Goal: Check status: Check status

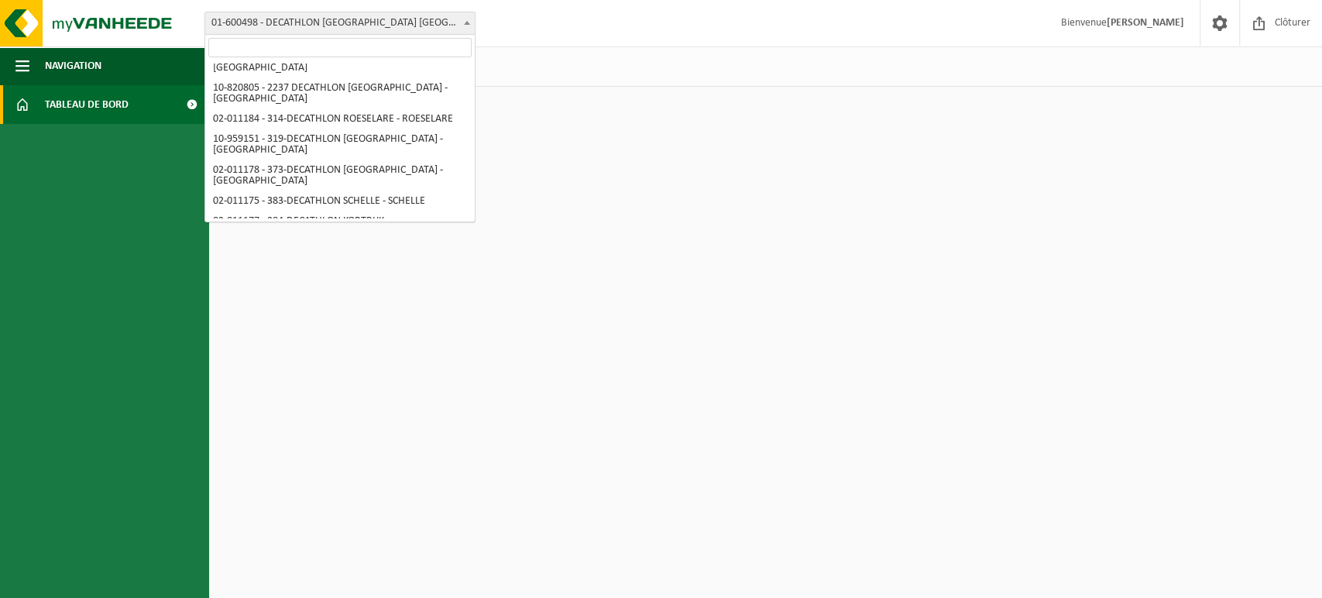
scroll to position [570, 0]
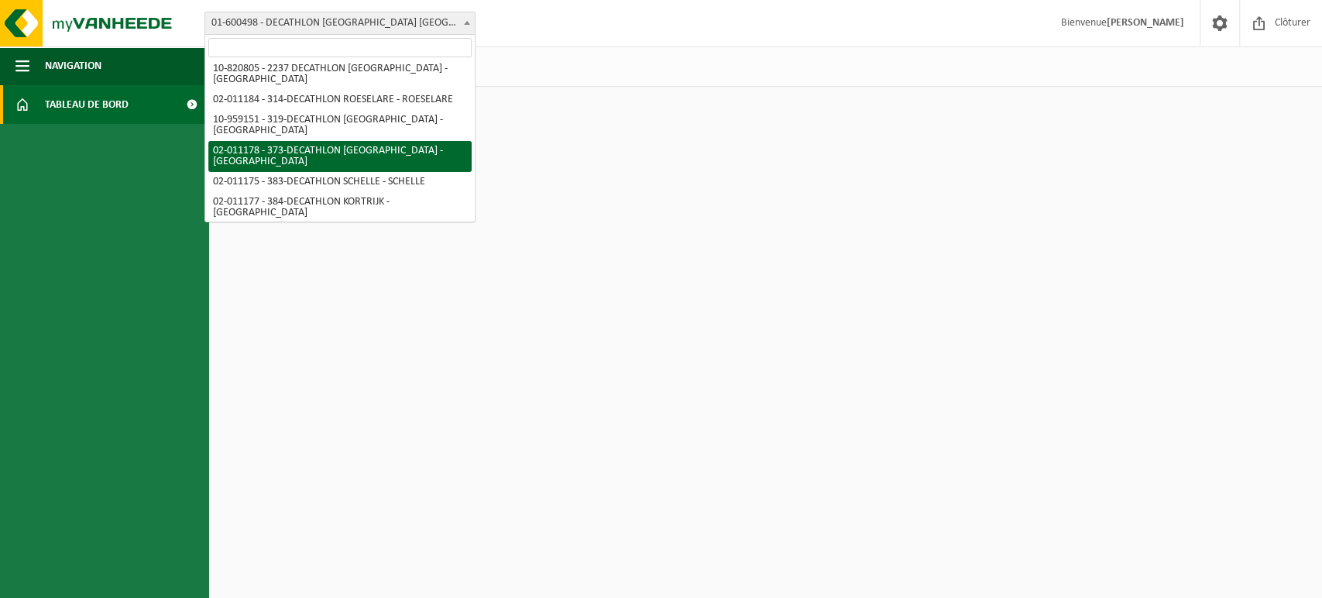
select select "2108"
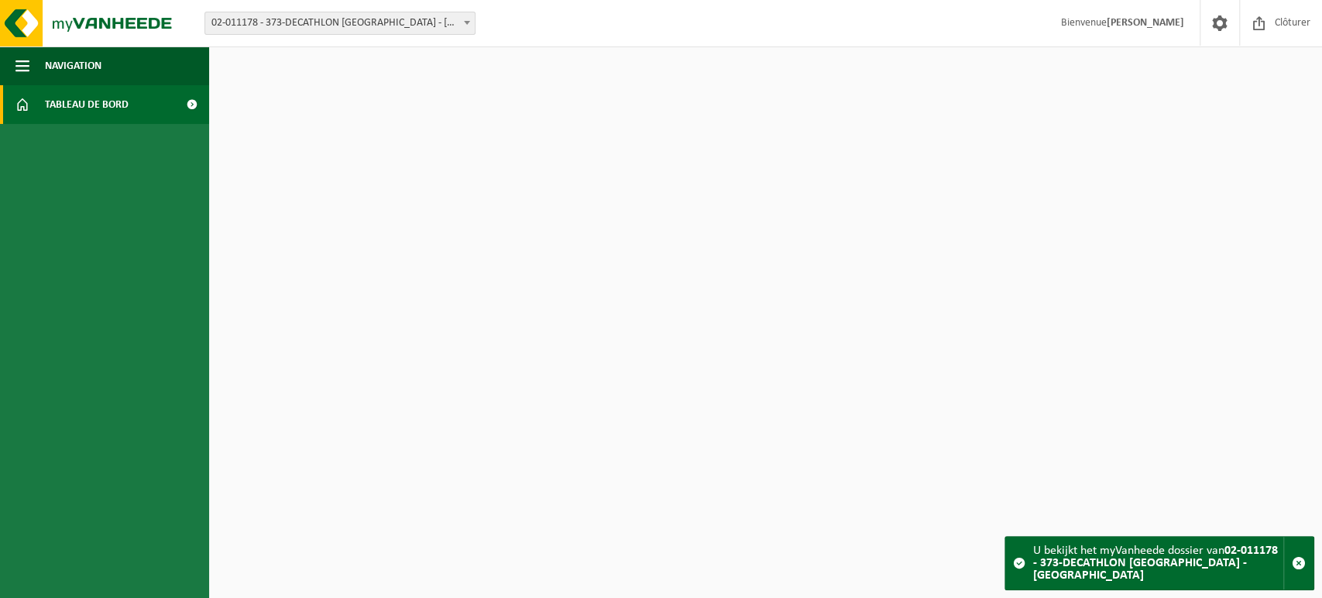
click at [87, 99] on span "Tableau de bord" at bounding box center [87, 104] width 84 height 39
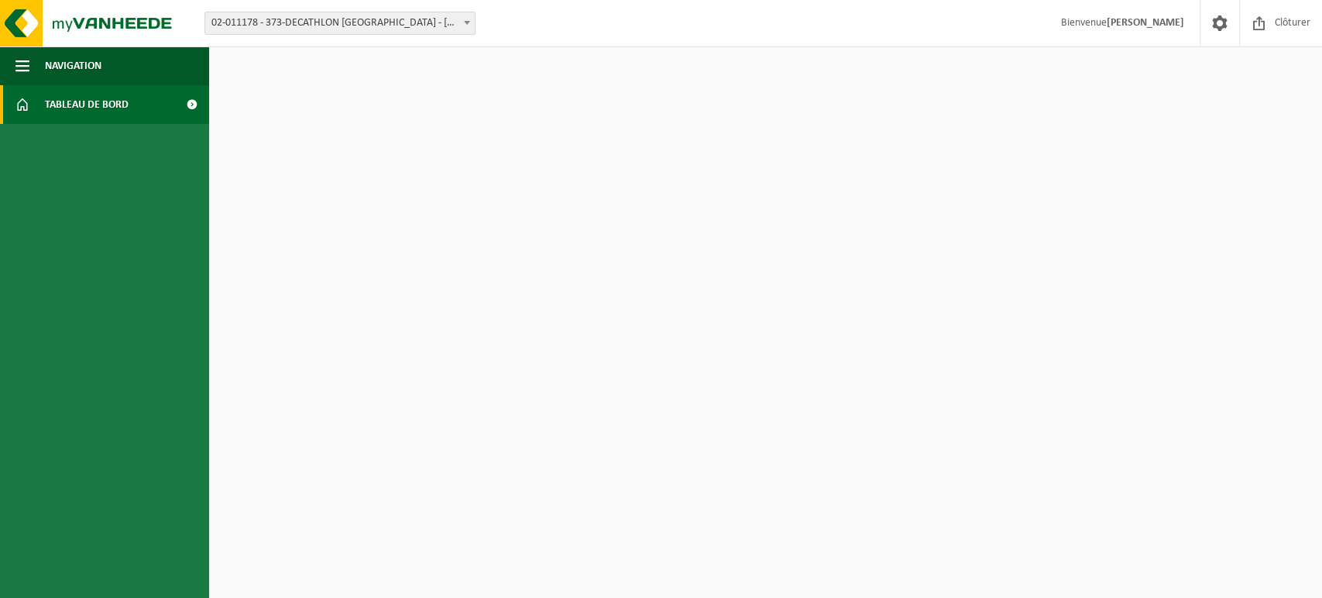
click at [196, 112] on span at bounding box center [191, 104] width 35 height 39
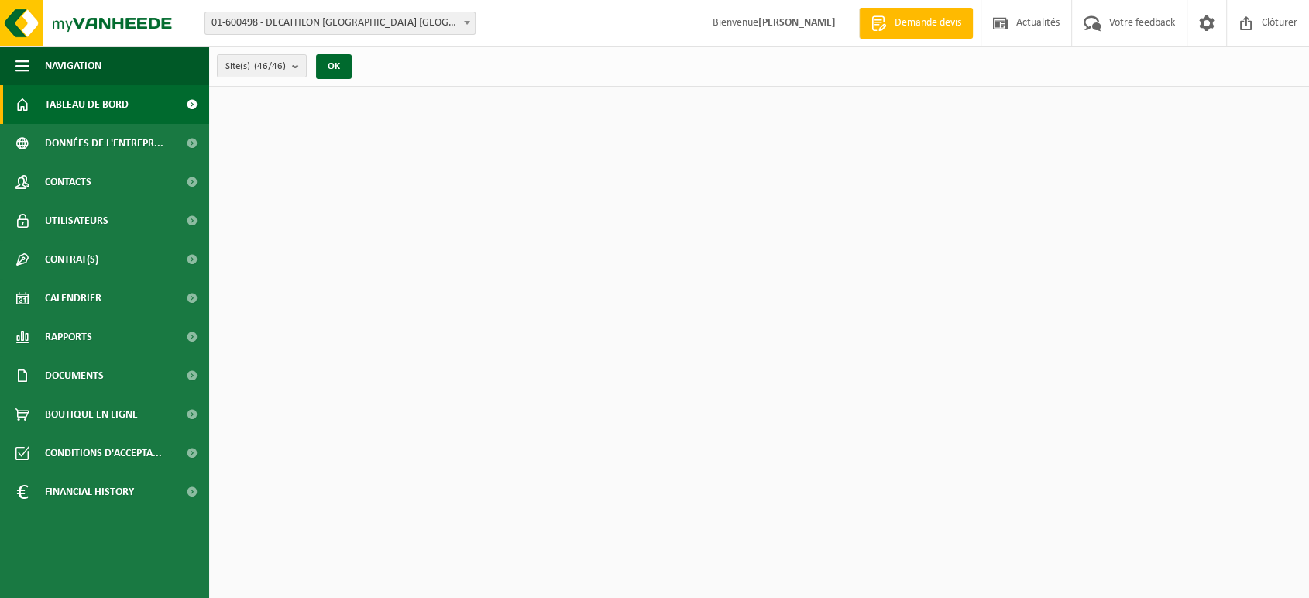
click at [407, 99] on div "Téléchargez l'application Vanheede+ maintenant! Cachez Certificats & attestatio…" at bounding box center [759, 329] width 1092 height 485
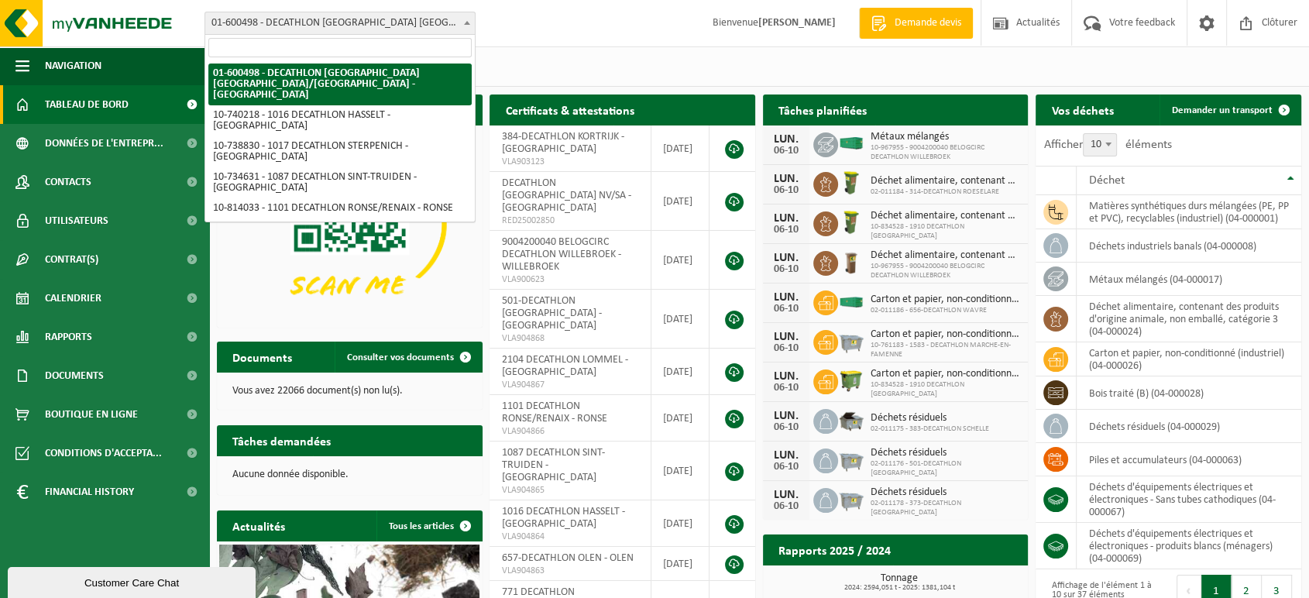
click at [468, 19] on span at bounding box center [466, 22] width 15 height 20
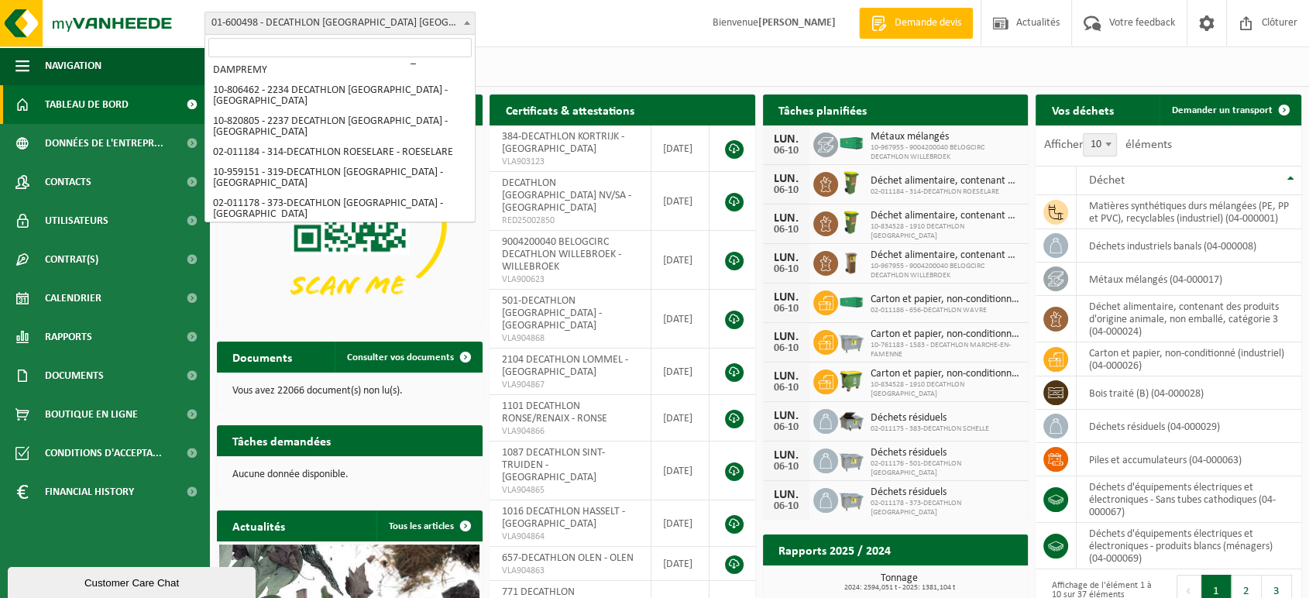
scroll to position [504, 0]
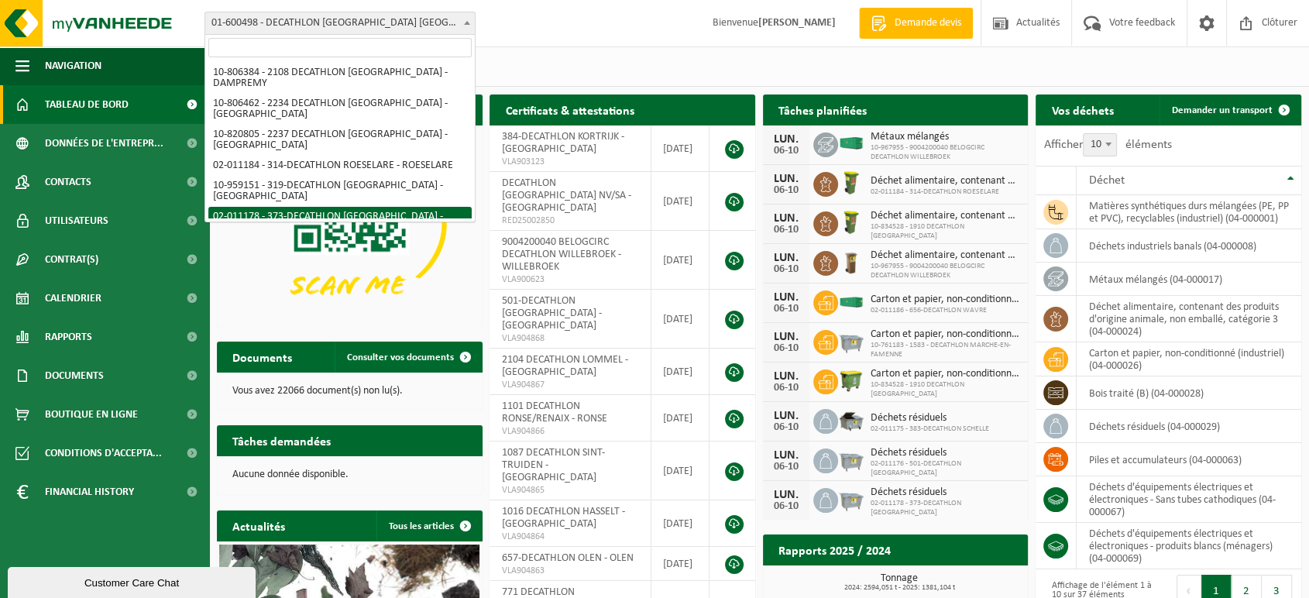
select select "2108"
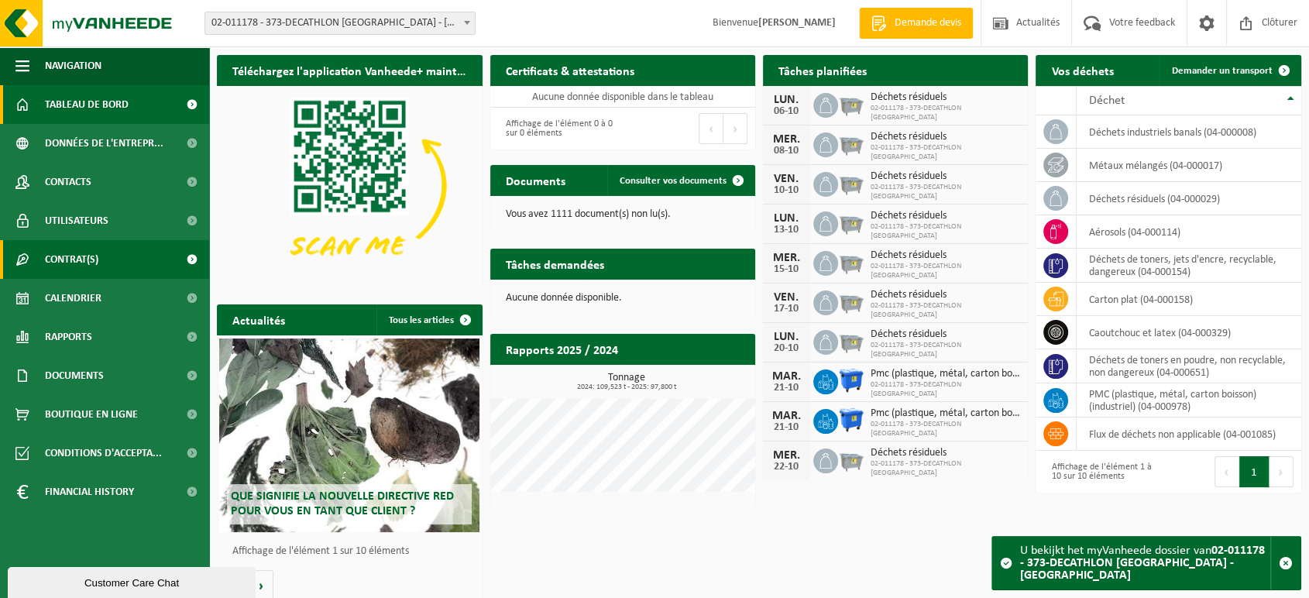
click at [66, 263] on span "Contrat(s)" at bounding box center [71, 259] width 53 height 39
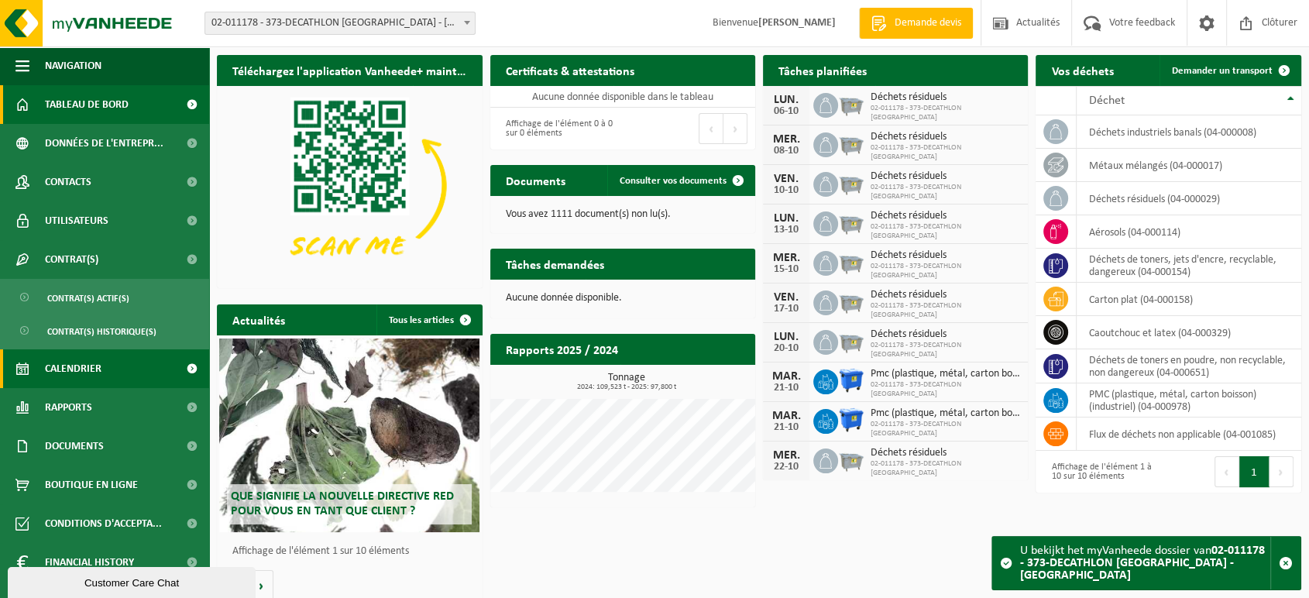
click at [79, 369] on span "Calendrier" at bounding box center [73, 368] width 57 height 39
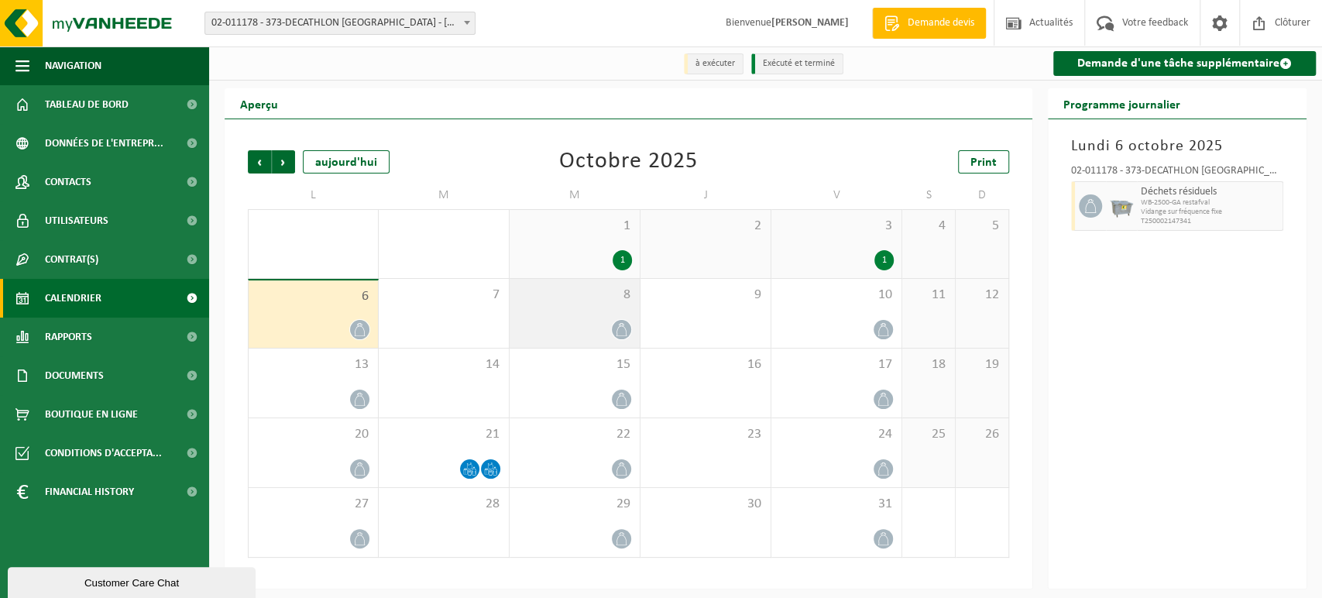
click at [596, 315] on div "8" at bounding box center [575, 313] width 130 height 69
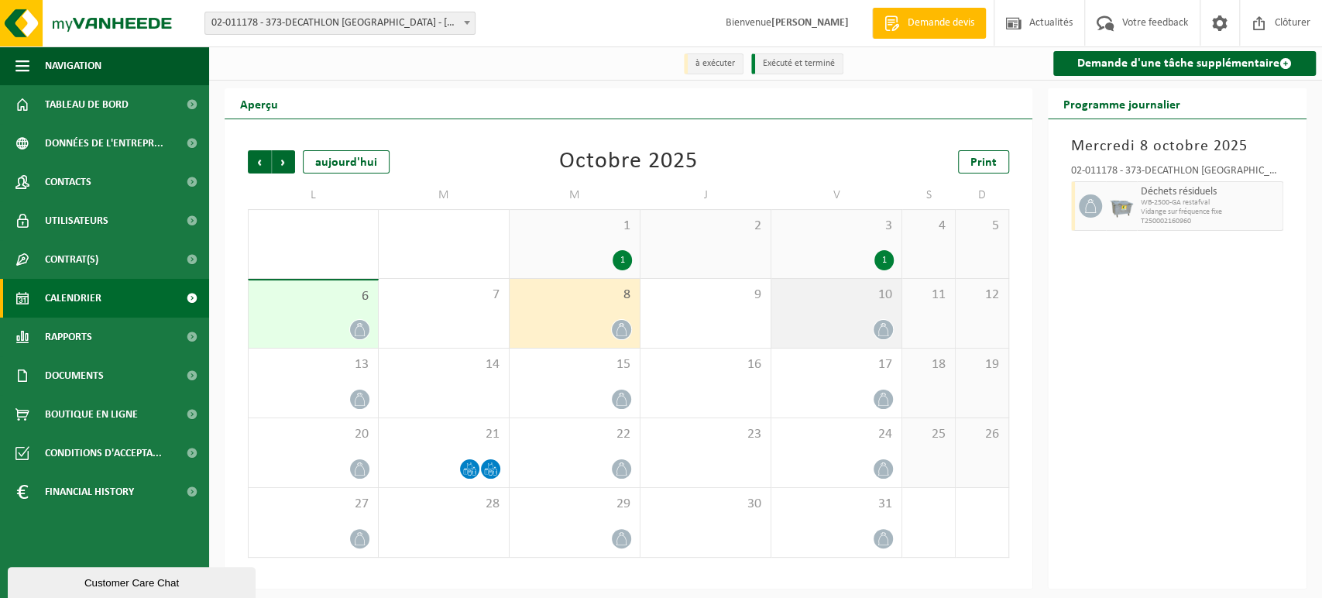
click at [878, 310] on div "10" at bounding box center [836, 313] width 130 height 69
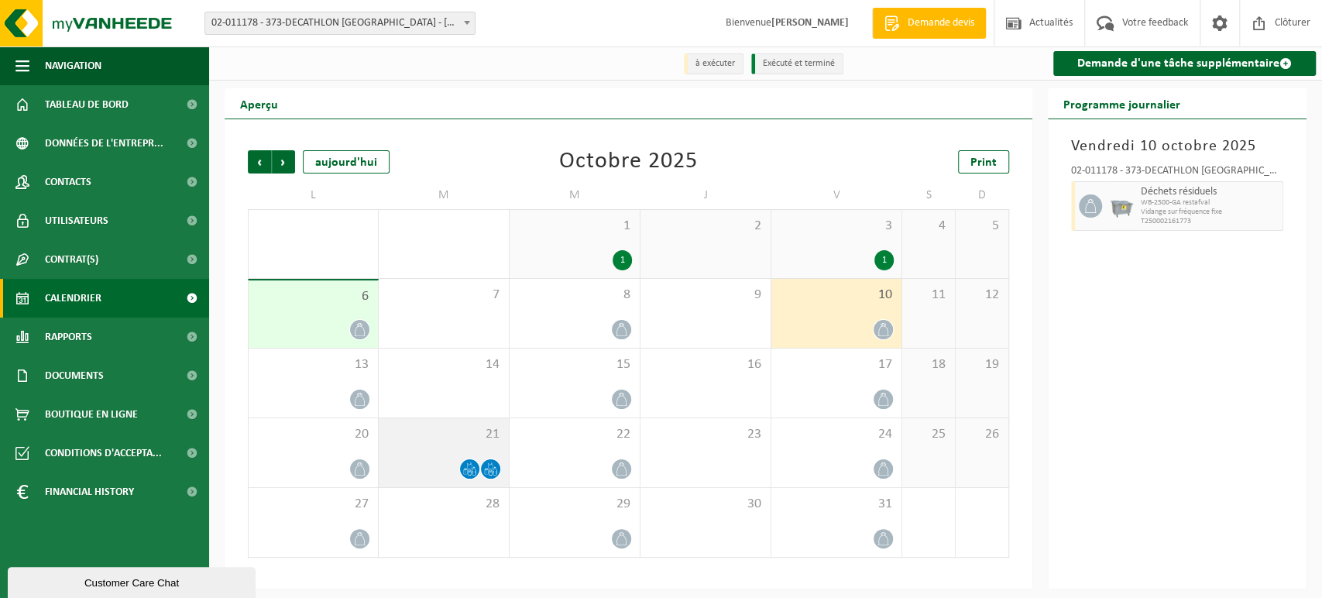
click at [414, 453] on div "21" at bounding box center [444, 452] width 130 height 69
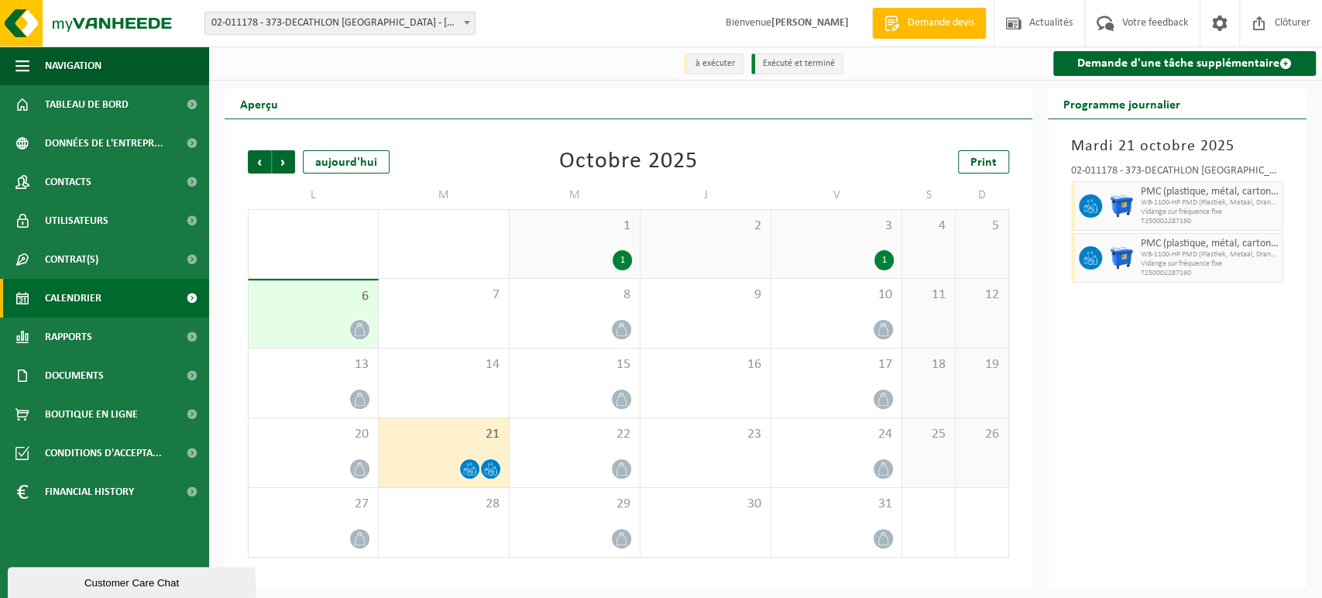
click at [469, 19] on span at bounding box center [466, 22] width 15 height 20
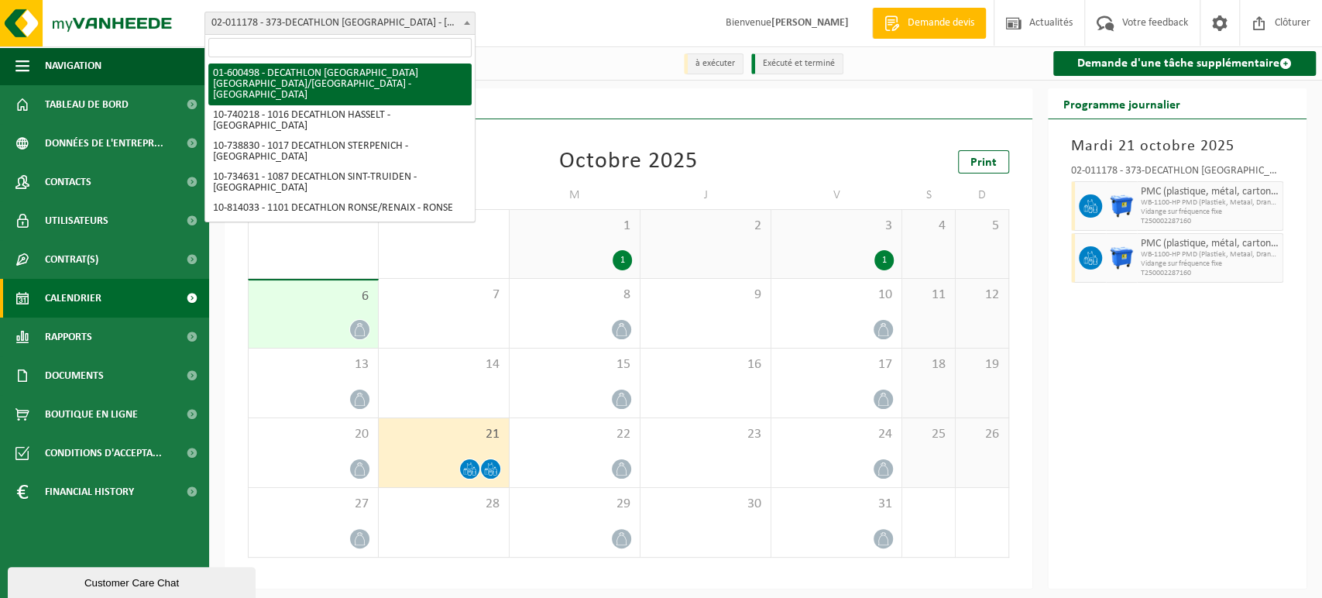
select select "964"
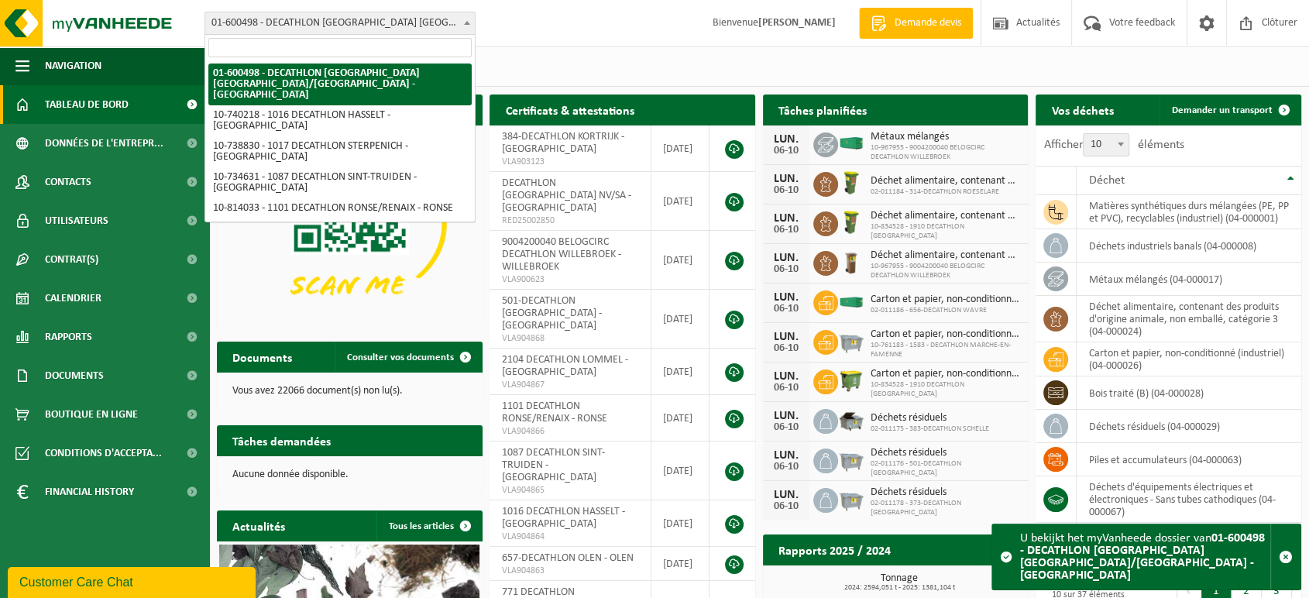
click at [470, 22] on span at bounding box center [466, 22] width 15 height 20
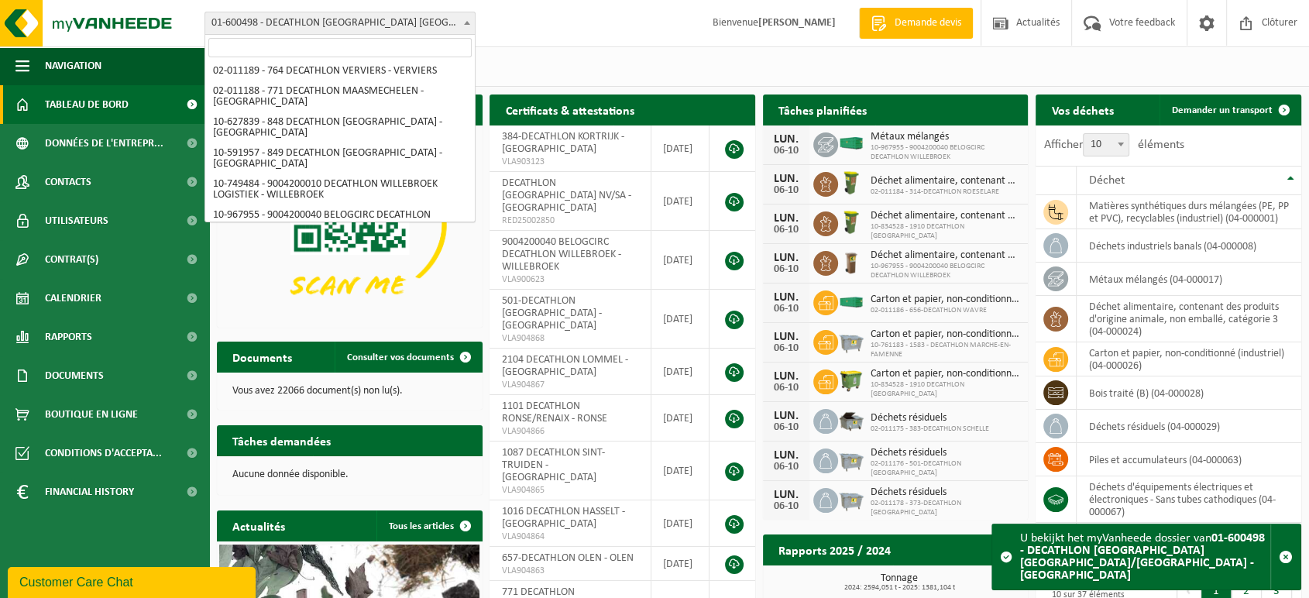
scroll to position [967, 0]
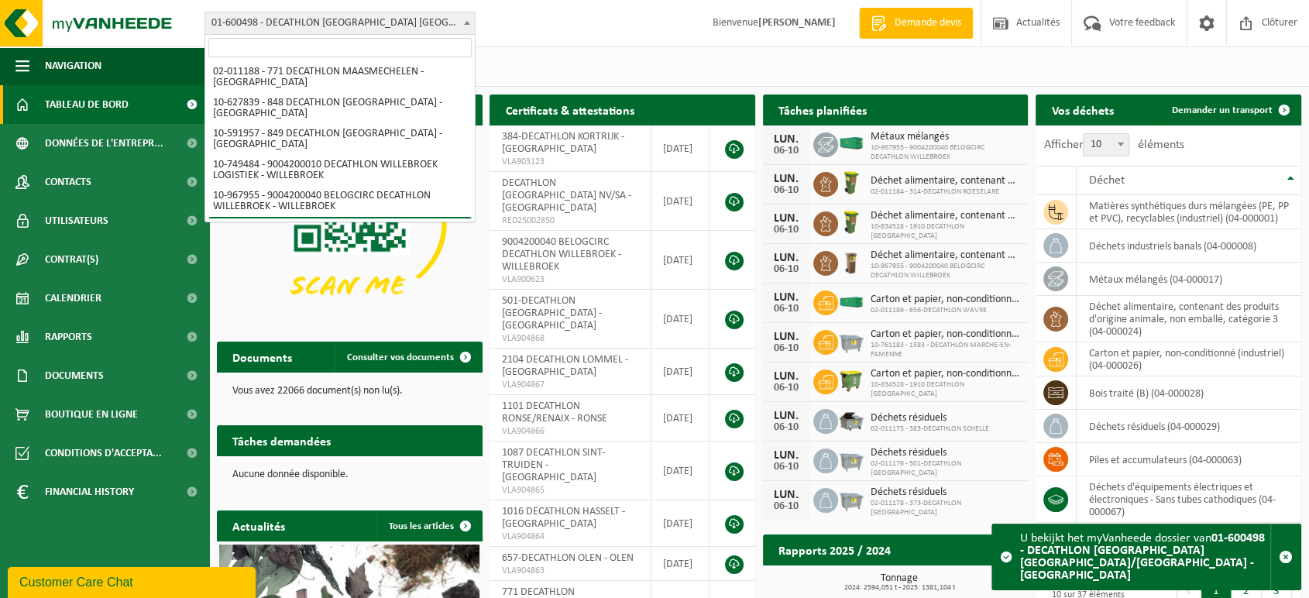
select select "3457"
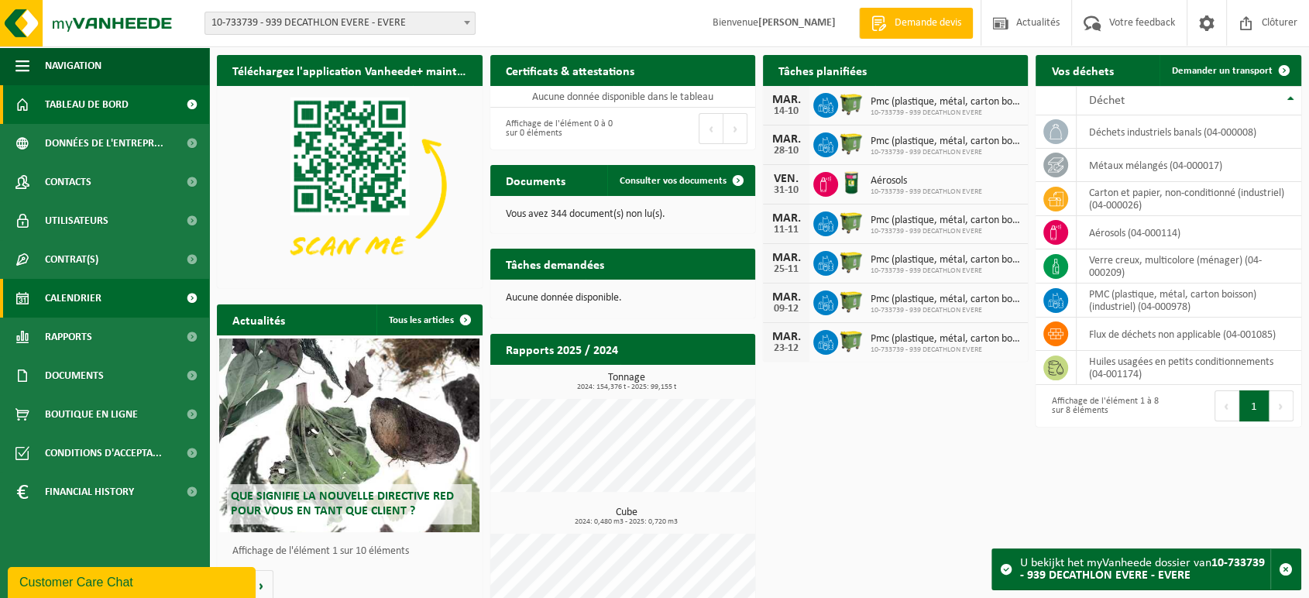
click at [84, 297] on span "Calendrier" at bounding box center [73, 298] width 57 height 39
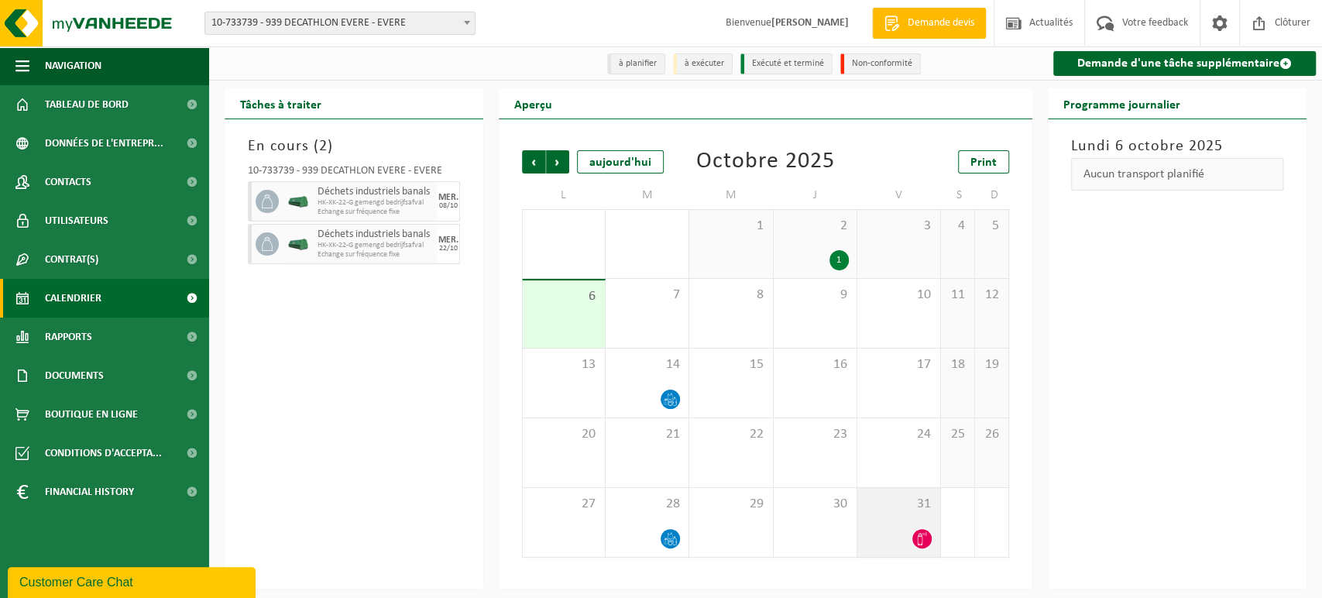
click at [915, 525] on div "31" at bounding box center [898, 522] width 83 height 69
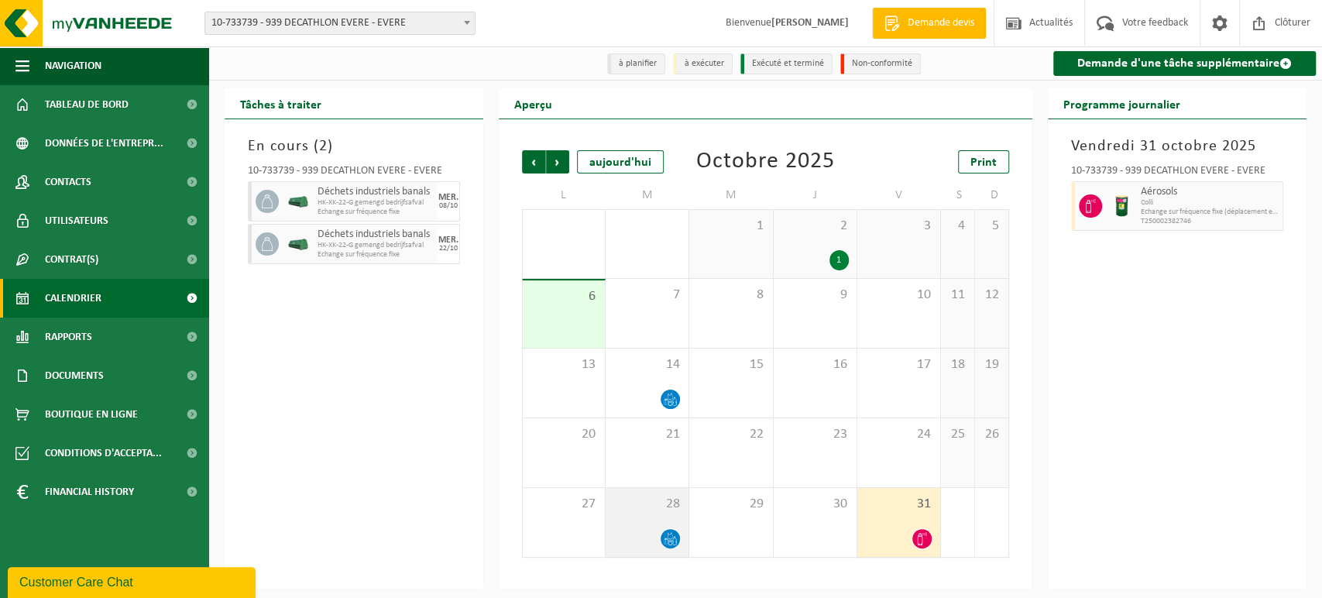
click at [667, 529] on div at bounding box center [670, 538] width 21 height 21
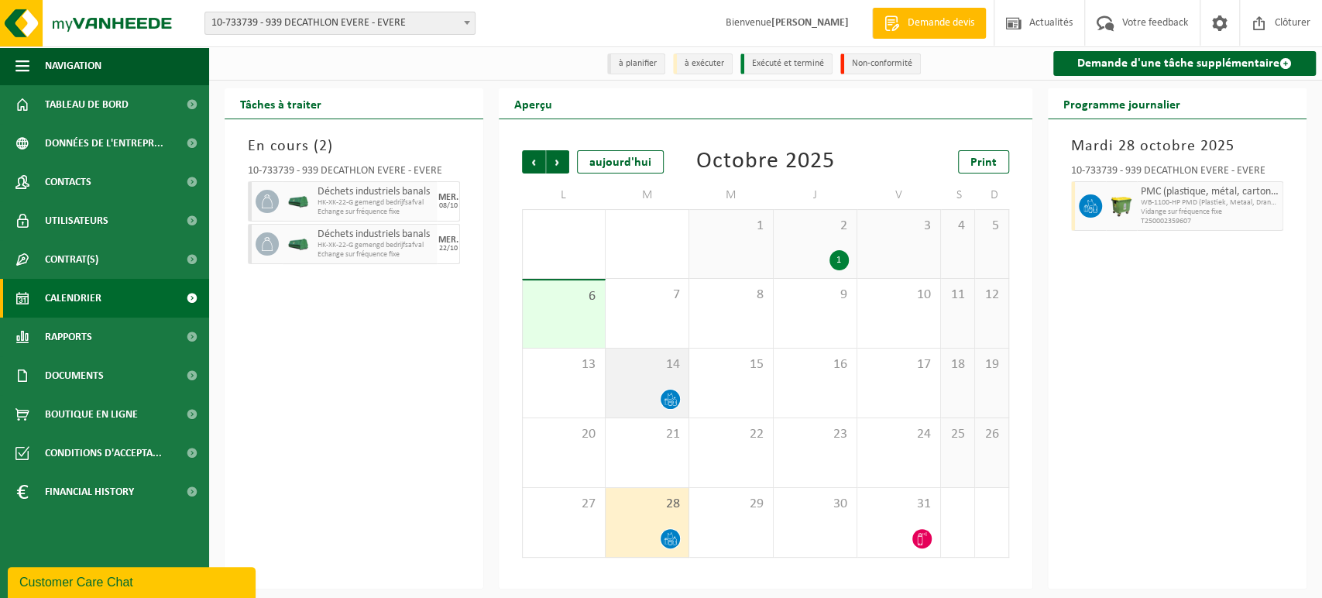
click at [646, 366] on span "14" at bounding box center [646, 364] width 67 height 17
